Goal: Task Accomplishment & Management: Complete application form

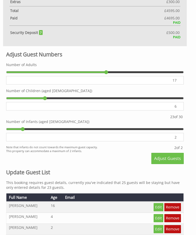
scroll to position [380, 0]
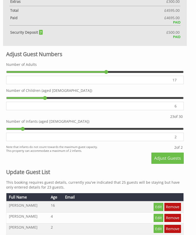
type input "18"
type input "19"
type input "20"
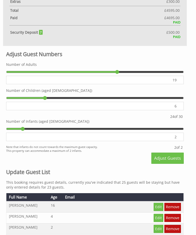
type input "20"
type input "21"
type input "22"
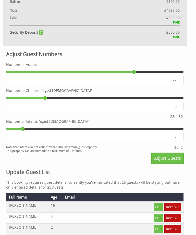
type input "23"
type input "24"
click at [149, 76] on input "range" at bounding box center [94, 72] width 177 height 8
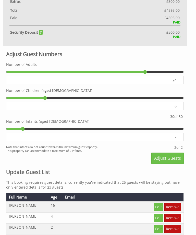
type input "23"
type input "22"
click at [136, 76] on input "range" at bounding box center [94, 72] width 177 height 8
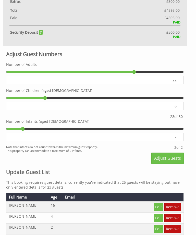
type input "23"
click at [139, 76] on input "range" at bounding box center [94, 72] width 177 height 8
type input "23"
click at [139, 76] on input "range" at bounding box center [94, 72] width 177 height 8
type input "22"
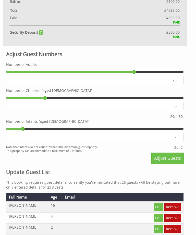
type input "22"
type input "21"
type input "20"
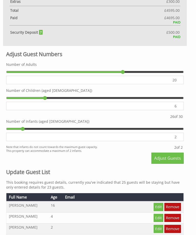
type input "19"
type input "18"
type input "17"
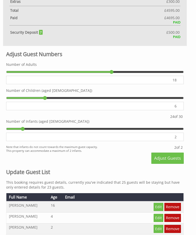
type input "17"
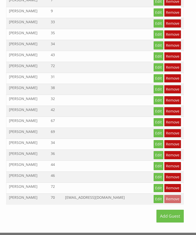
scroll to position [629, 0]
click at [62, 139] on td "69" at bounding box center [55, 133] width 14 height 11
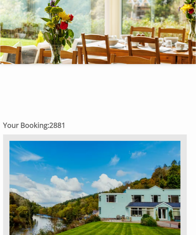
scroll to position [0, 0]
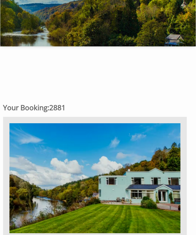
scroll to position [46, 0]
